Goal: Task Accomplishment & Management: Understand process/instructions

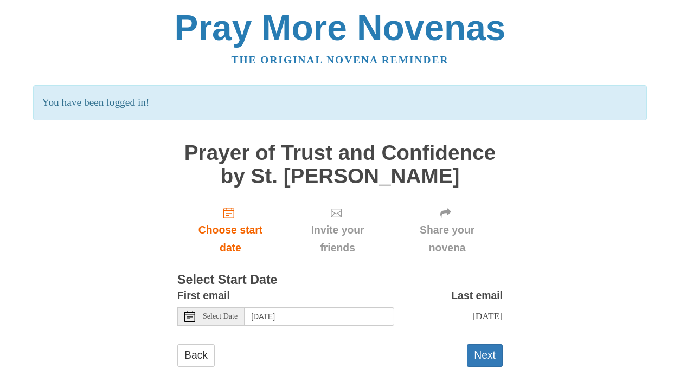
scroll to position [33, 0]
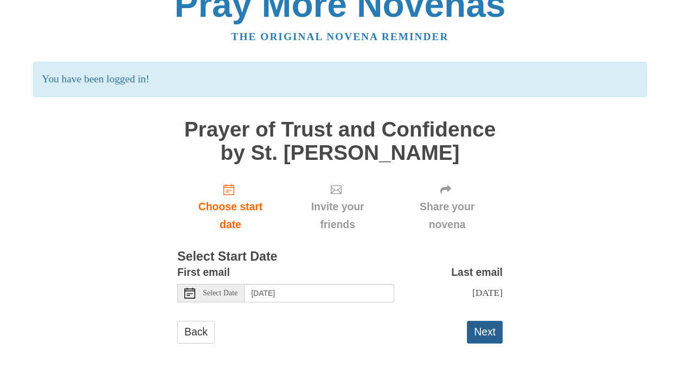
click at [483, 334] on button "Next" at bounding box center [485, 332] width 36 height 22
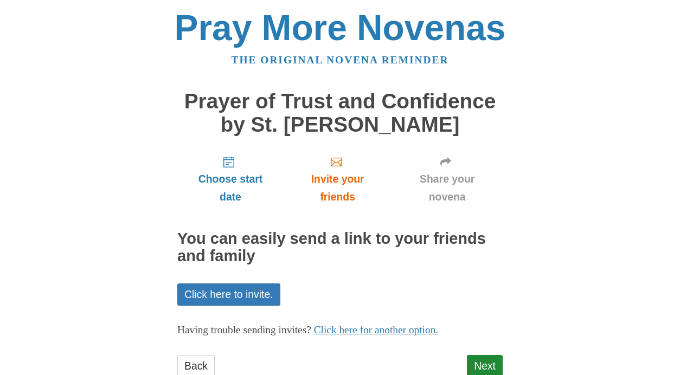
scroll to position [34, 0]
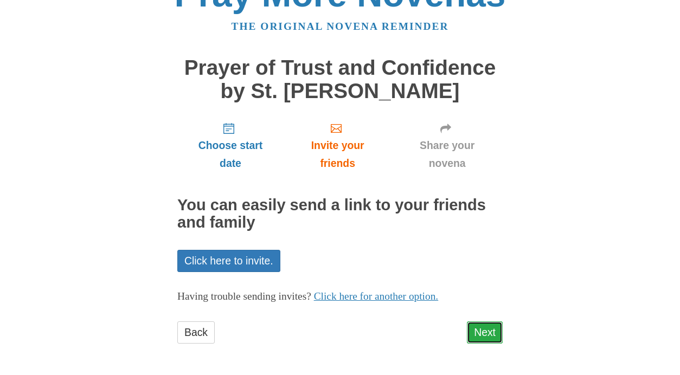
click at [484, 336] on link "Next" at bounding box center [485, 333] width 36 height 22
